Goal: Contribute content: Add original content to the website for others to see

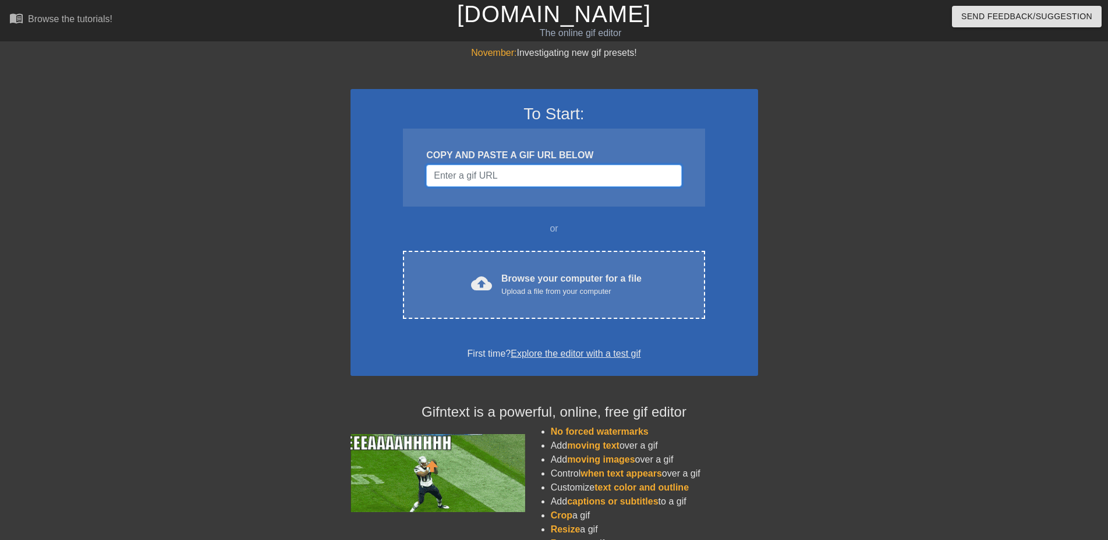
click at [517, 179] on input "Username" at bounding box center [553, 176] width 255 height 22
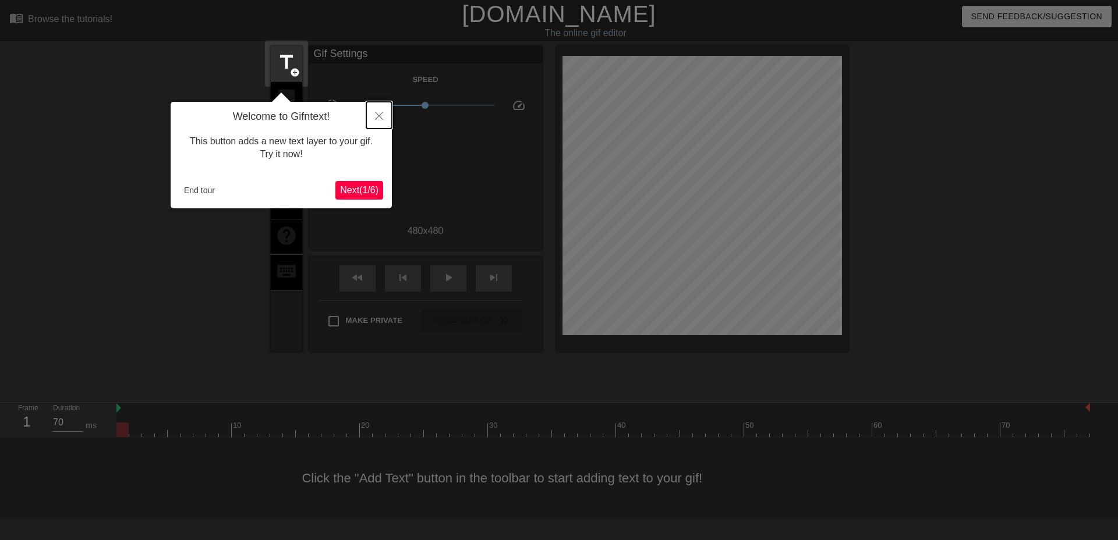
click at [372, 119] on button "Close" at bounding box center [379, 115] width 26 height 27
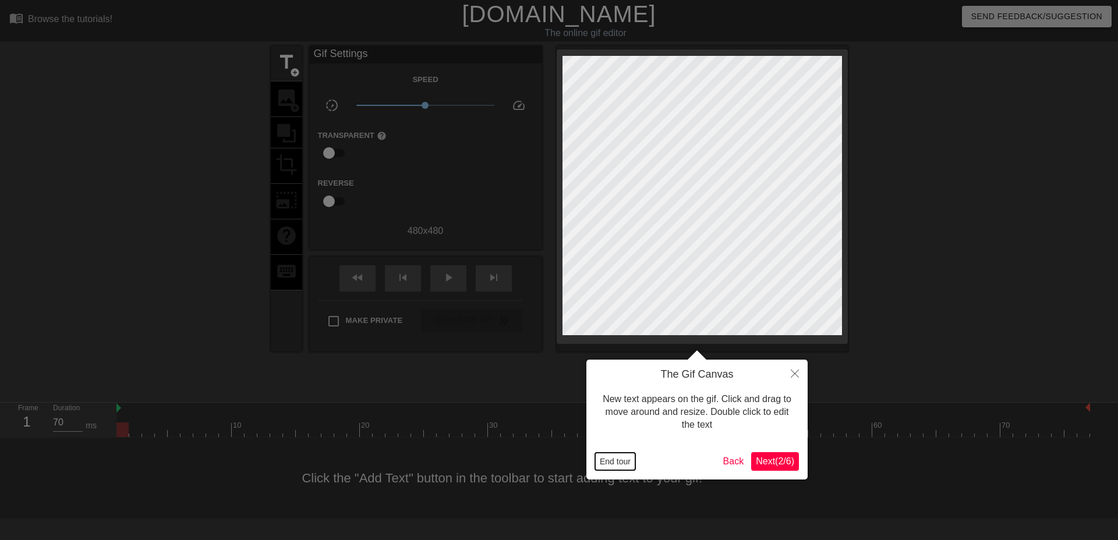
click at [613, 465] on button "End tour" at bounding box center [615, 461] width 40 height 17
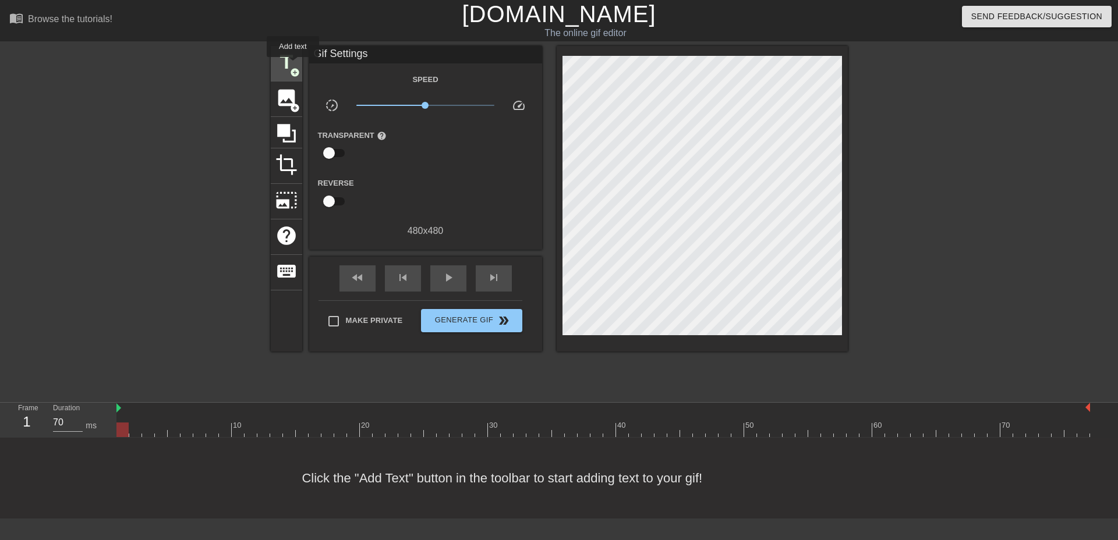
click at [293, 65] on span "title" at bounding box center [286, 62] width 22 height 22
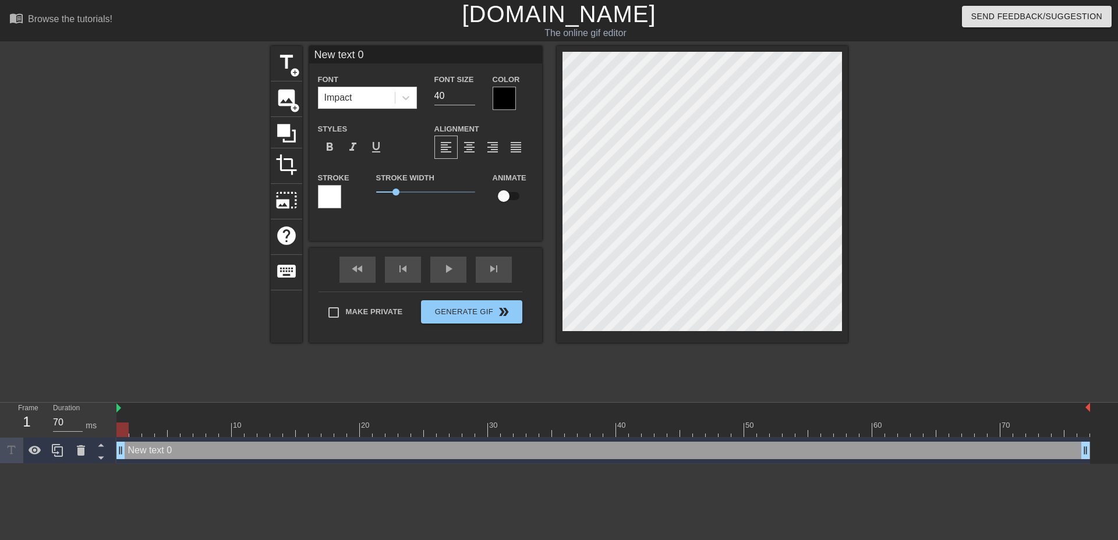
scroll to position [2, 1]
type input "R"
type textarea "R"
type input "Re"
type textarea "Re"
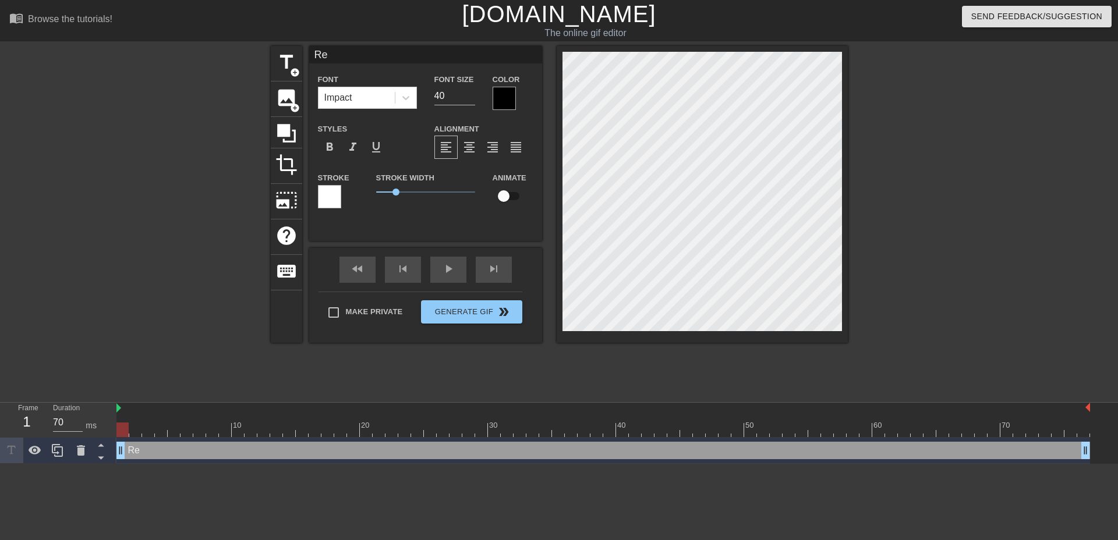
type input "Rer"
type textarea "Rer"
type input "Rera"
type textarea "Rera"
type input "Rerat"
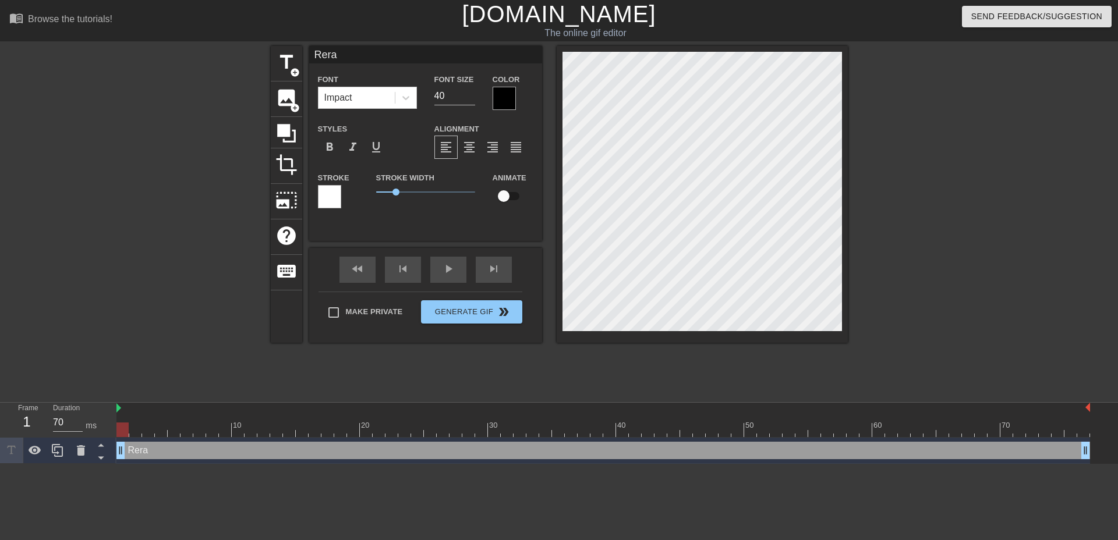
type textarea "Rerat"
type input "Rerate"
type textarea "Rerate"
type input "Rerates"
type textarea "Rerates"
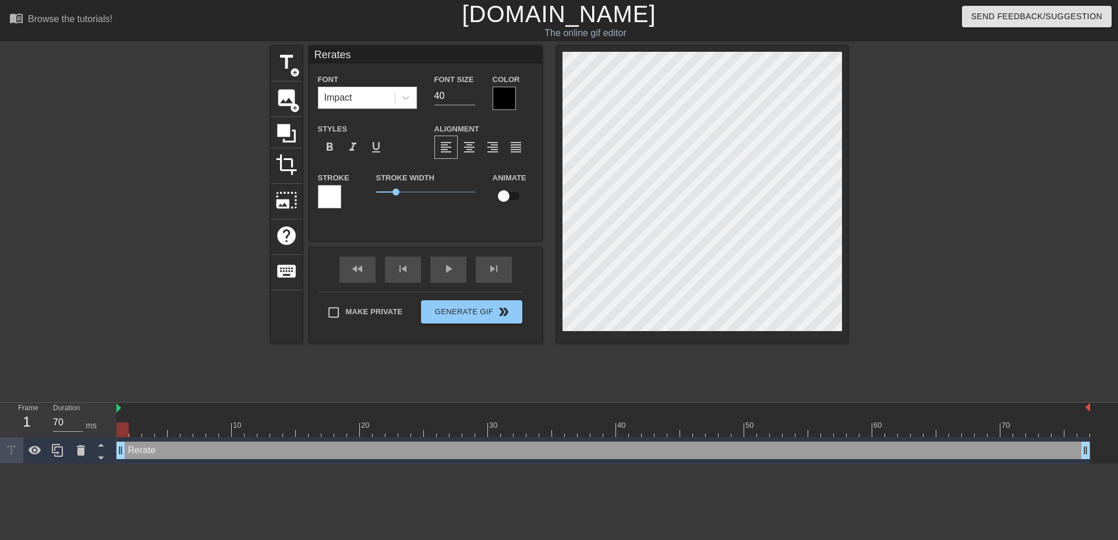
scroll to position [2, 2]
type input "Rerates"
type textarea "Rerates"
type input "Rerates"
type textarea "Rerates"
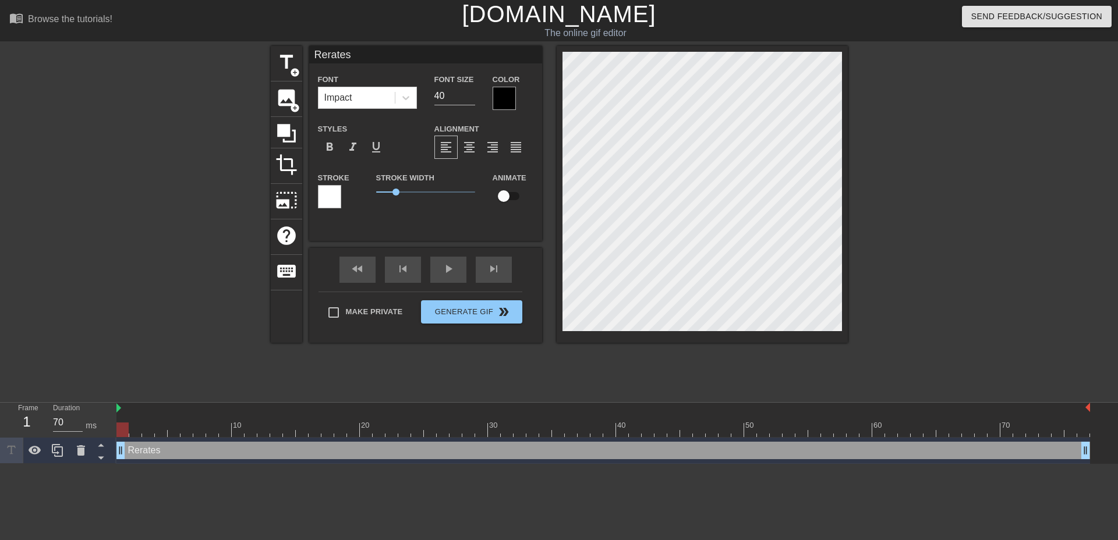
type input "Rerates"
type textarea "Rerates"
type input "ReratesI"
type textarea "Rerates I"
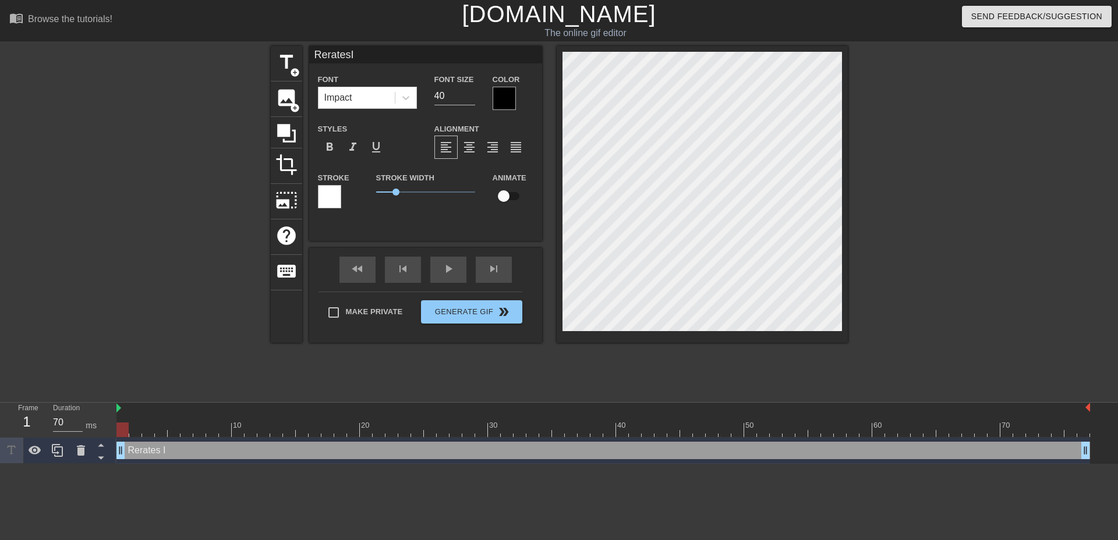
type input "ReratesIm"
type textarea "Rerates Im"
type input "ReratesImp"
type textarea "Rerates Imp"
type input "ReratesImpo"
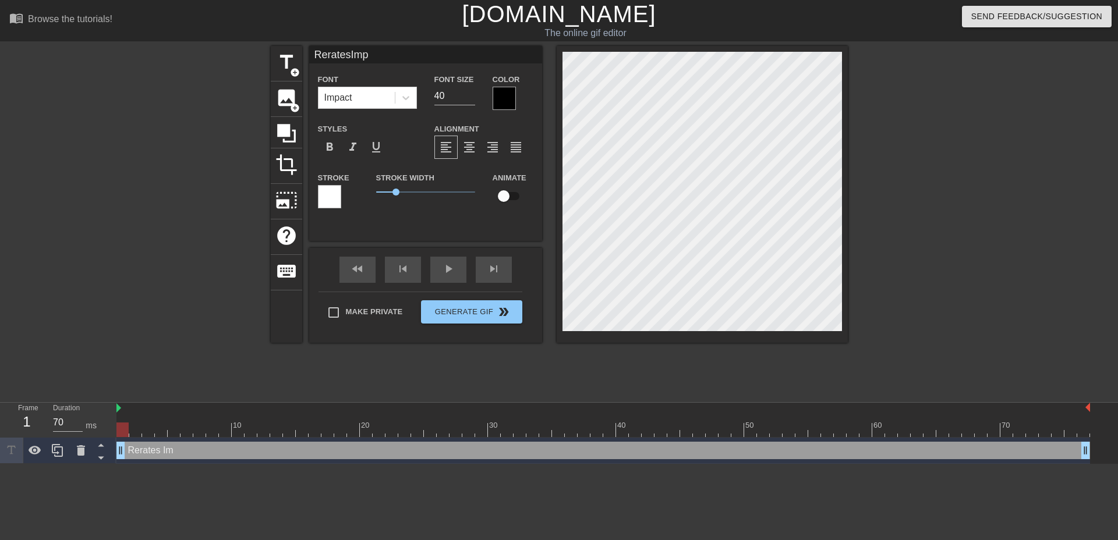
type textarea "Rerates Impo"
type input "ReratesImpor"
type textarea "Rerates Impor"
type input "ReratesImport"
type textarea "Rerates Import"
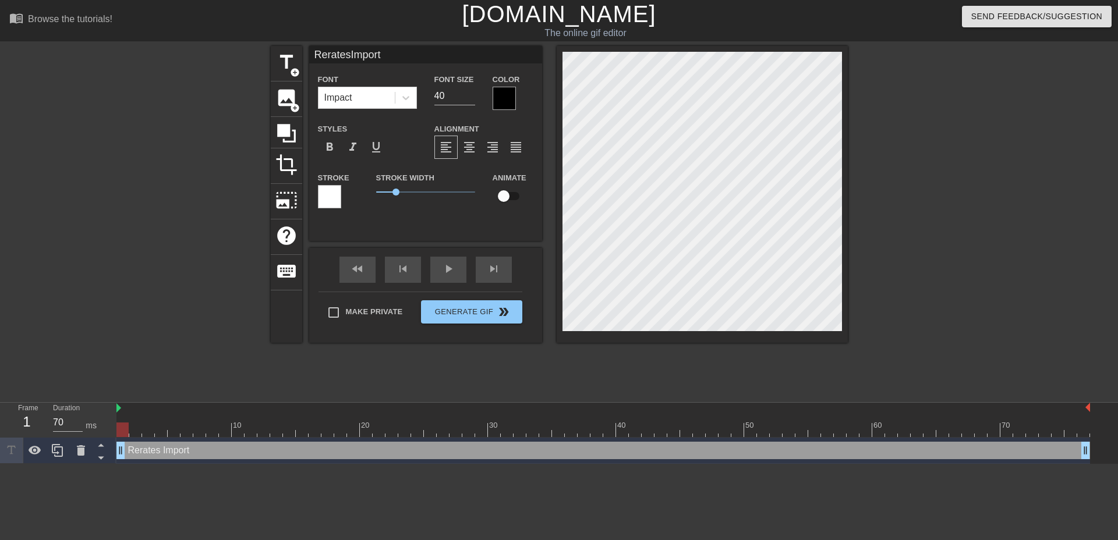
scroll to position [2, 2]
type input "ReratesImporte"
type textarea "Rerates Importe"
type input "ReratesImported"
type textarea "Rerates Imported"
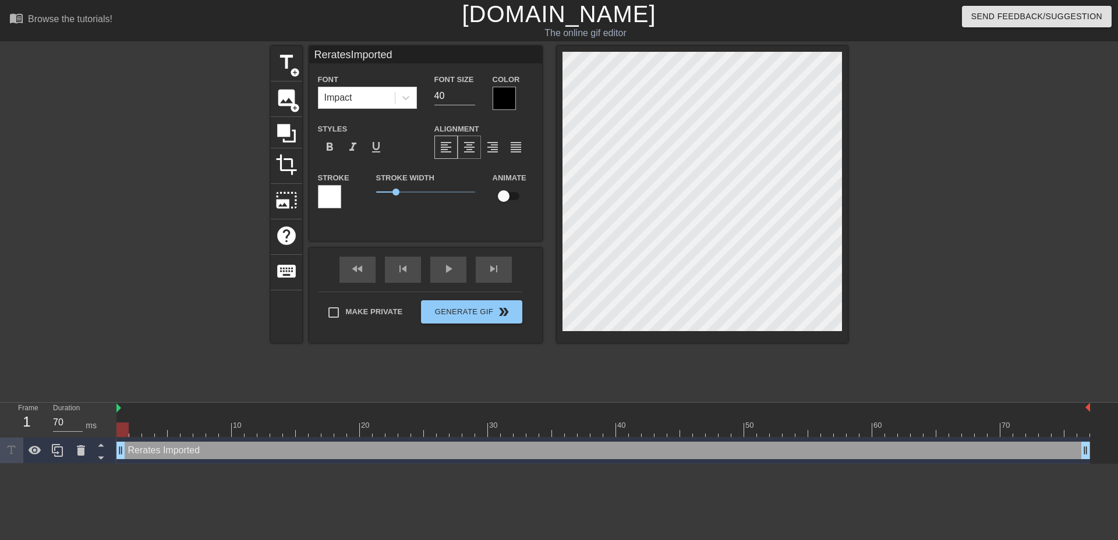
click at [470, 145] on span "format_align_center" at bounding box center [469, 147] width 14 height 14
type input "ReratesImported"
type input "39"
click at [471, 100] on input "39" at bounding box center [454, 96] width 41 height 19
type input "ReratesImported"
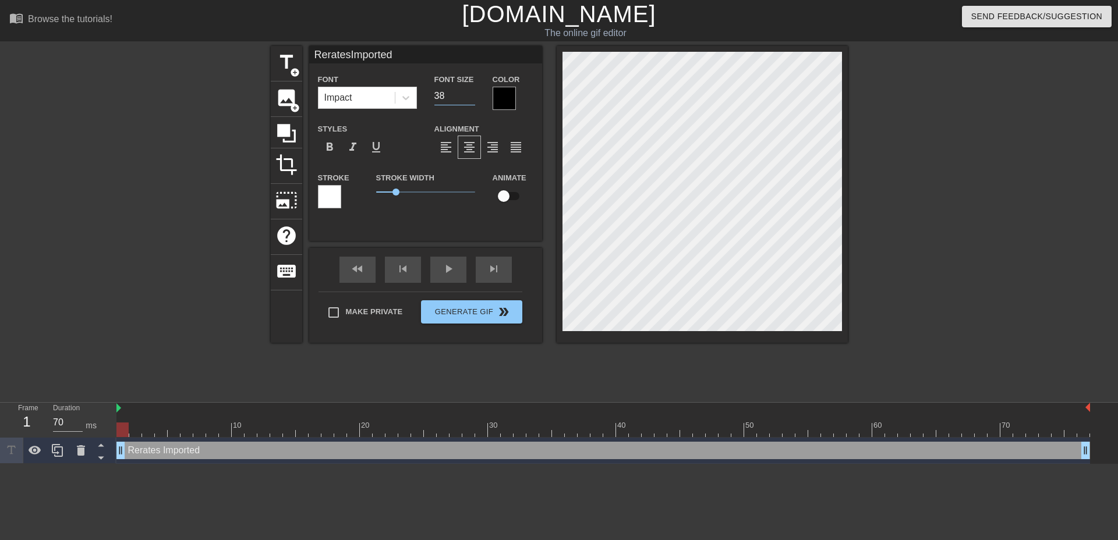
type input "38"
click at [471, 100] on input "38" at bounding box center [454, 96] width 41 height 19
type input "ReratesImported"
type input "37"
click at [471, 100] on input "37" at bounding box center [454, 96] width 41 height 19
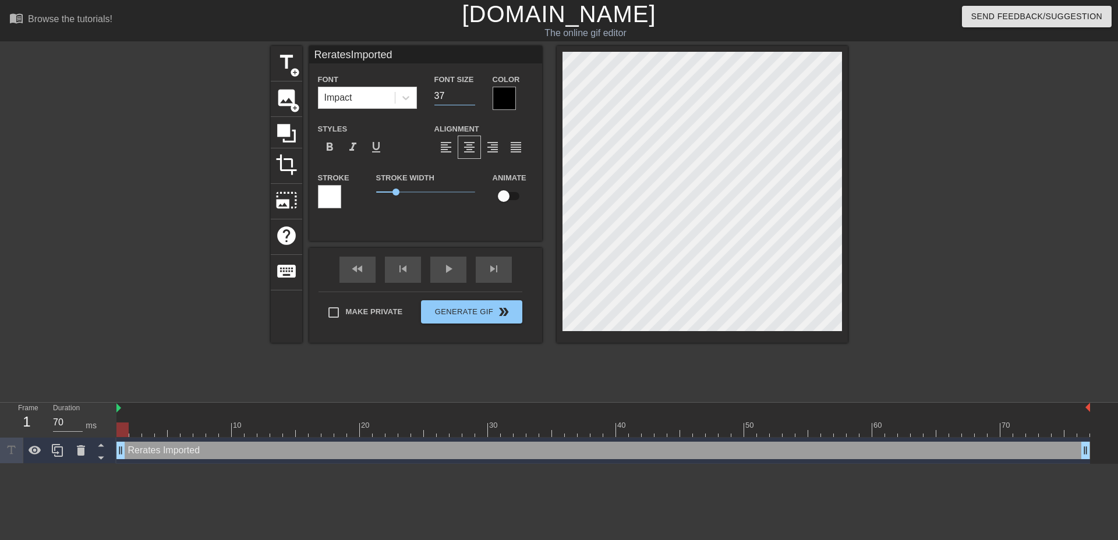
type input "ReratesImported"
type input "36"
click at [471, 100] on input "36" at bounding box center [454, 96] width 41 height 19
type input "ReratesImported"
type input "35"
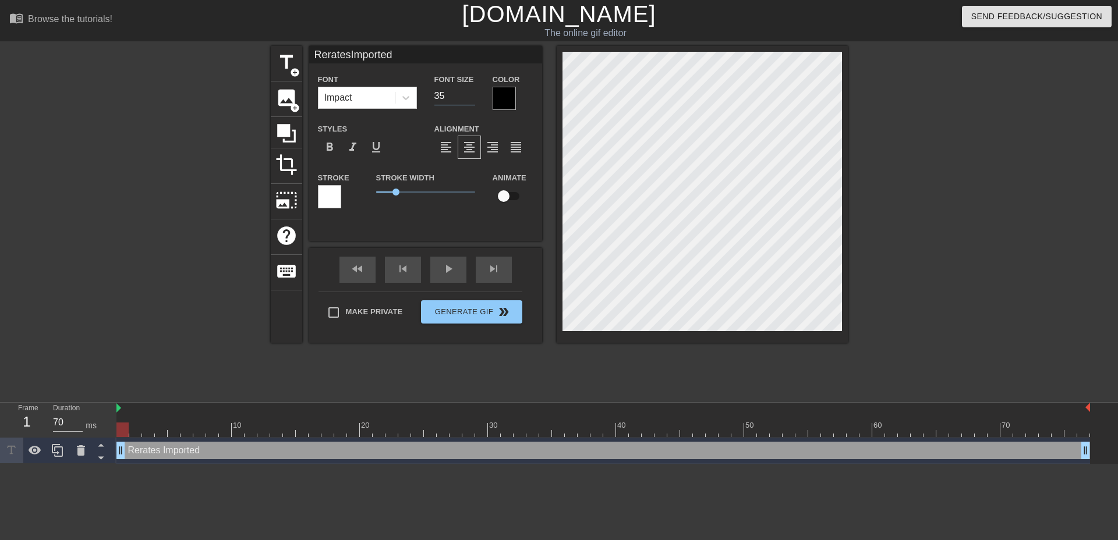
click at [471, 100] on input "35" at bounding box center [454, 96] width 41 height 19
type input "ReratesImported"
type input "34"
click at [471, 100] on input "34" at bounding box center [454, 96] width 41 height 19
type input "ReratesImported"
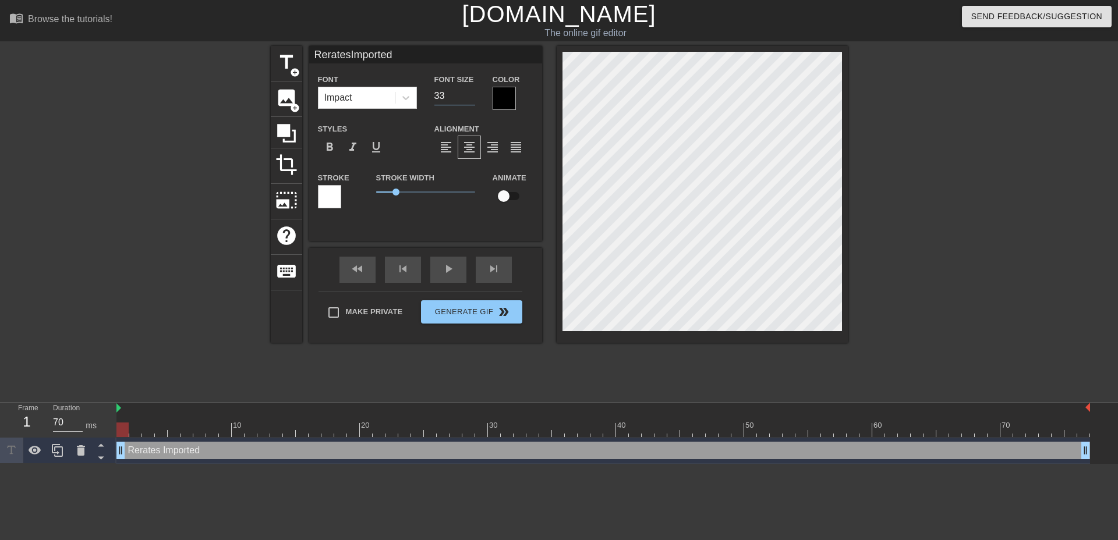
type input "33"
click at [471, 100] on input "33" at bounding box center [454, 96] width 41 height 19
type input "ReratesImported"
type input "32"
click at [471, 100] on input "32" at bounding box center [454, 96] width 41 height 19
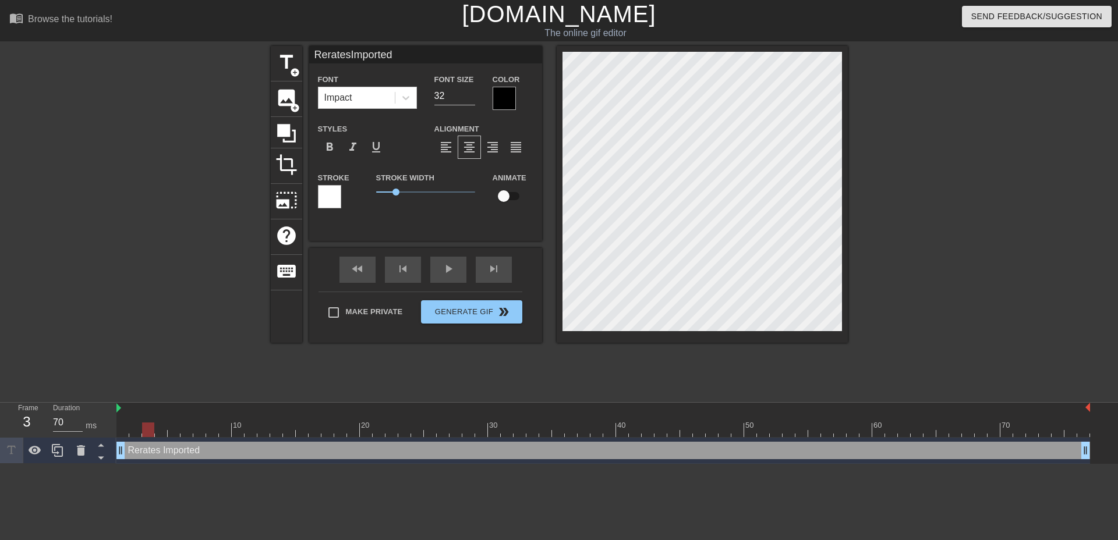
drag, startPoint x: 125, startPoint y: 429, endPoint x: 152, endPoint y: 433, distance: 27.8
click at [152, 433] on div at bounding box center [148, 430] width 12 height 15
type input "60"
drag, startPoint x: 149, startPoint y: 427, endPoint x: 178, endPoint y: 427, distance: 28.5
click at [193, 428] on div at bounding box center [199, 430] width 12 height 15
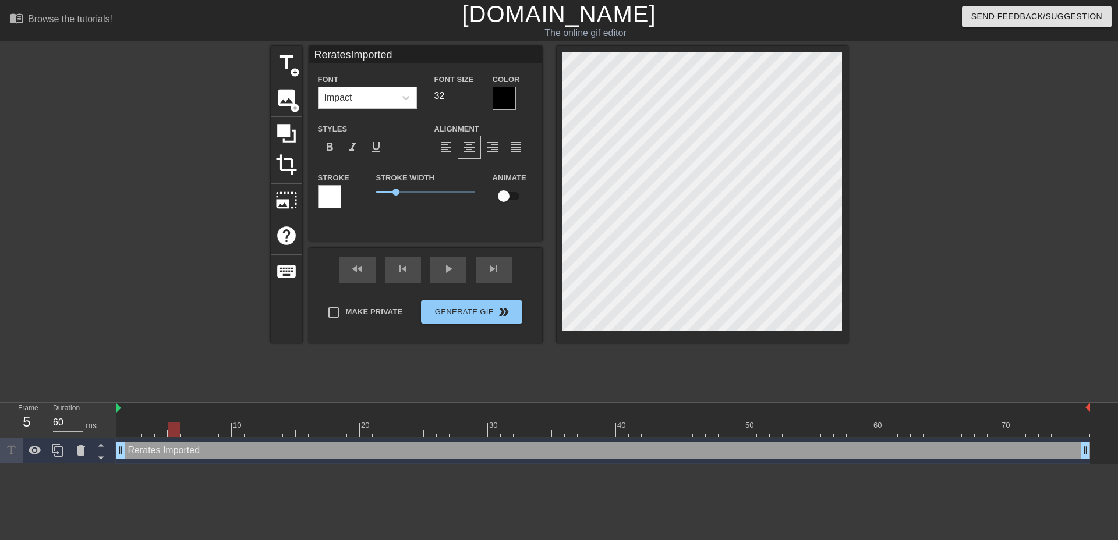
drag, startPoint x: 238, startPoint y: 215, endPoint x: 236, endPoint y: 209, distance: 6.5
